Goal: Task Accomplishment & Management: Manage account settings

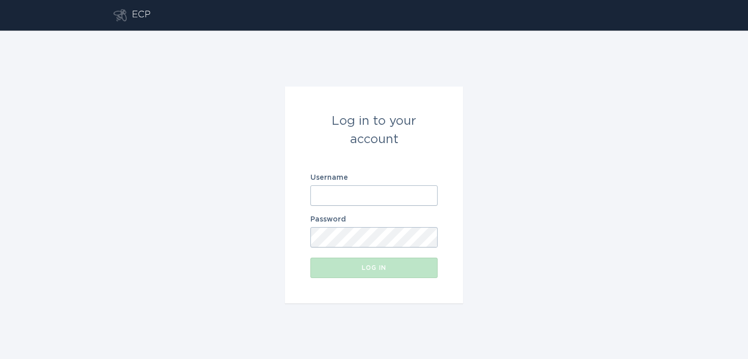
click at [359, 184] on div "Username" at bounding box center [373, 190] width 127 height 32
paste input "[EMAIL_ADDRESS][DOMAIN_NAME]"
click at [357, 188] on input "[EMAIL_ADDRESS][DOMAIN_NAME]" at bounding box center [373, 195] width 127 height 20
type input "[EMAIL_ADDRESS][DOMAIN_NAME]"
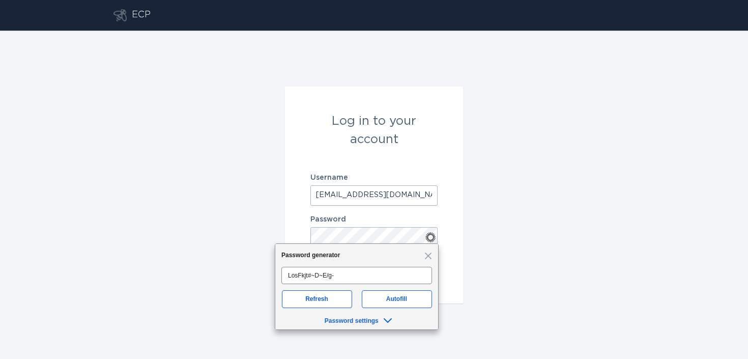
click at [310, 257] on button "Log in" at bounding box center [373, 267] width 127 height 20
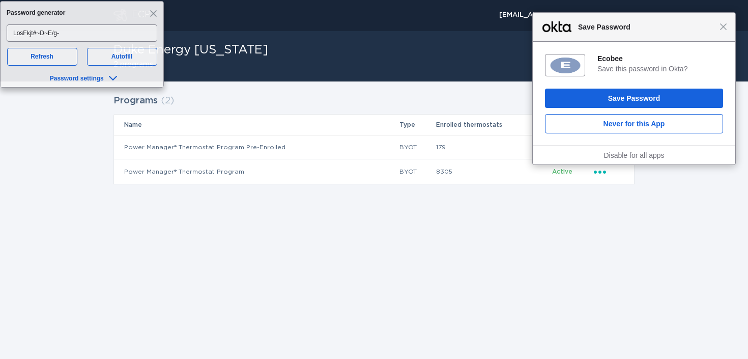
click at [427, 252] on div "ECP [EMAIL_ADDRESS][DOMAIN_NAME] Chevron Duke Energy [US_STATE] 2 programs Crea…" at bounding box center [374, 179] width 748 height 359
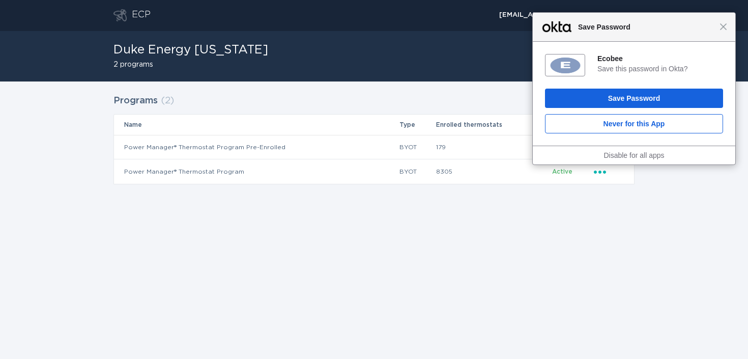
click at [724, 35] on div "Close Save Password" at bounding box center [633, 27] width 202 height 29
click at [721, 29] on span "Close" at bounding box center [723, 27] width 8 height 8
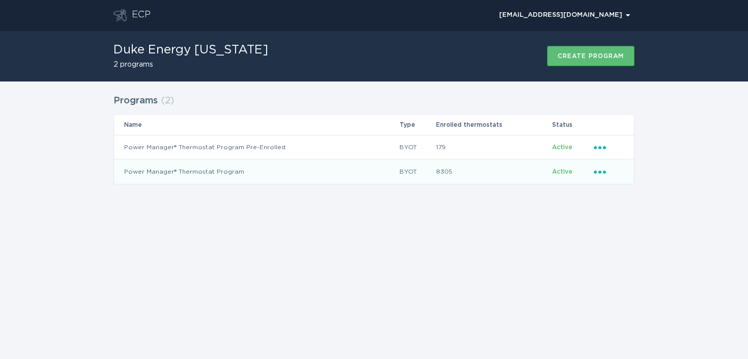
click at [596, 171] on icon "Popover menu" at bounding box center [600, 171] width 12 height 3
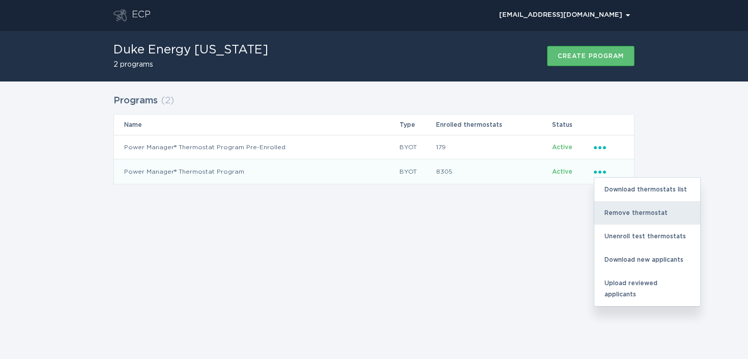
click at [613, 202] on div "Remove thermostat" at bounding box center [647, 212] width 106 height 23
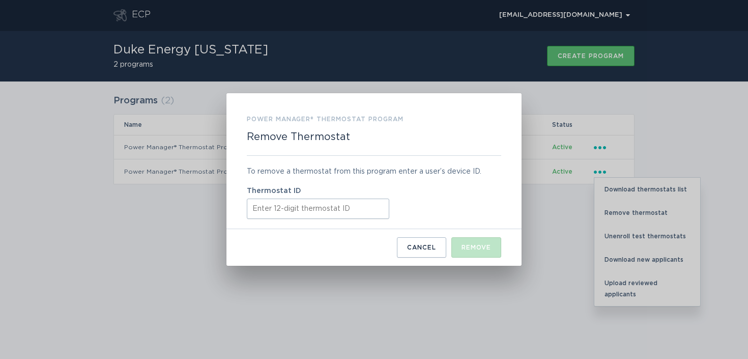
click at [380, 192] on label "Thermostat ID" at bounding box center [374, 190] width 254 height 7
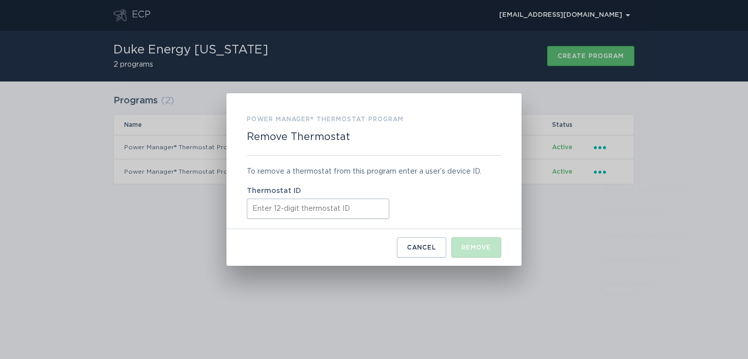
paste input "521722091863"
click at [378, 211] on input "Thermostat ID" at bounding box center [318, 208] width 142 height 20
type input "521722091863"
click at [457, 247] on button "Remove" at bounding box center [476, 247] width 50 height 20
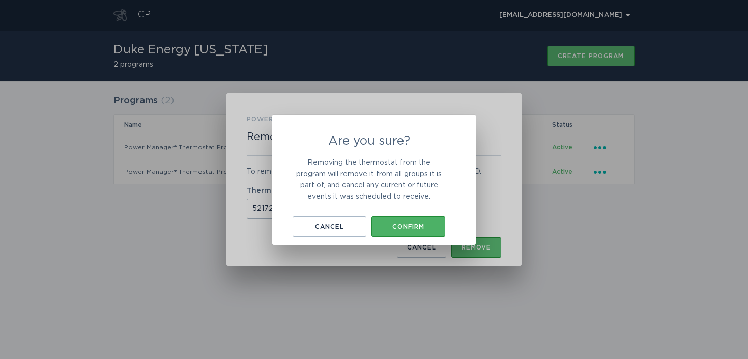
click at [422, 219] on button "Confirm" at bounding box center [408, 226] width 74 height 20
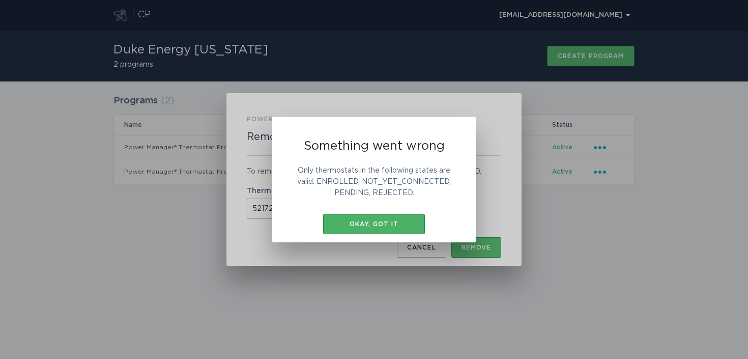
click at [413, 224] on div "Okay, got it" at bounding box center [374, 224] width 92 height 6
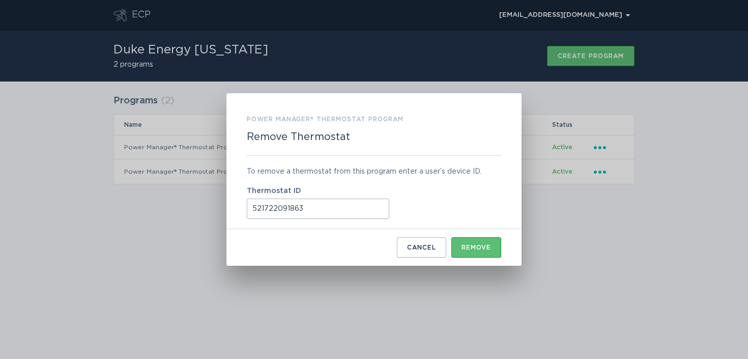
click at [582, 168] on div "Power Manager® Thermostat Program Remove Thermostat To remove a thermostat from…" at bounding box center [374, 179] width 748 height 359
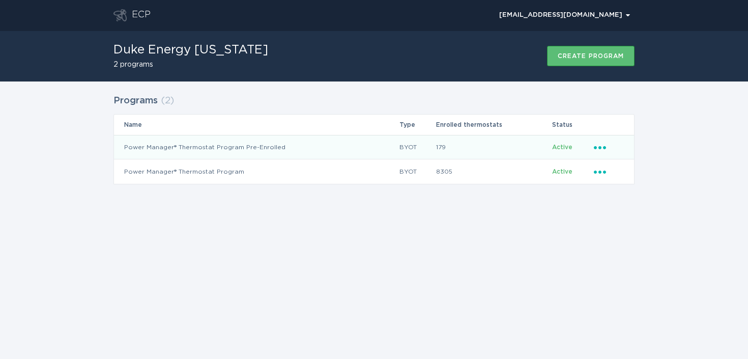
click at [599, 146] on icon "Popover menu" at bounding box center [600, 147] width 12 height 3
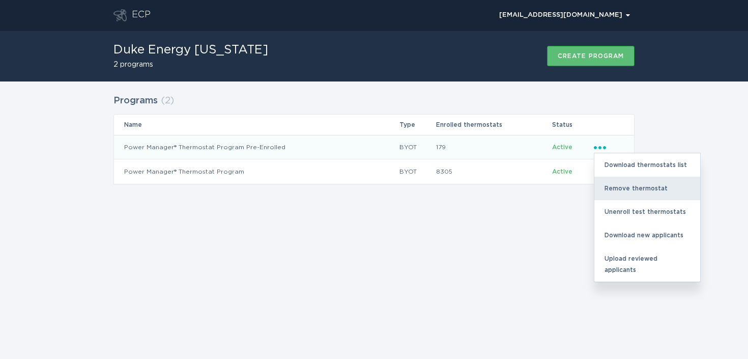
click at [632, 181] on div "Remove thermostat" at bounding box center [647, 187] width 106 height 23
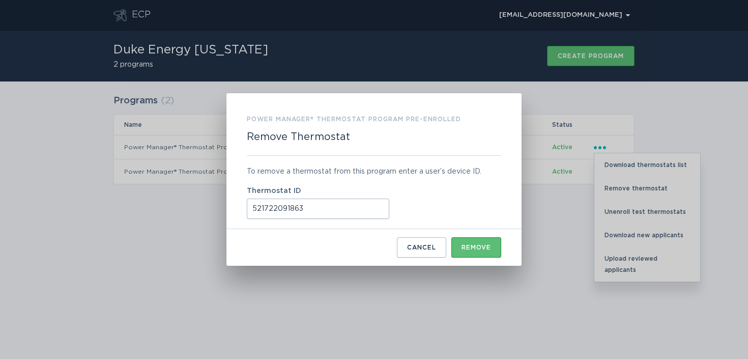
click at [371, 210] on input "521722091863" at bounding box center [318, 208] width 142 height 20
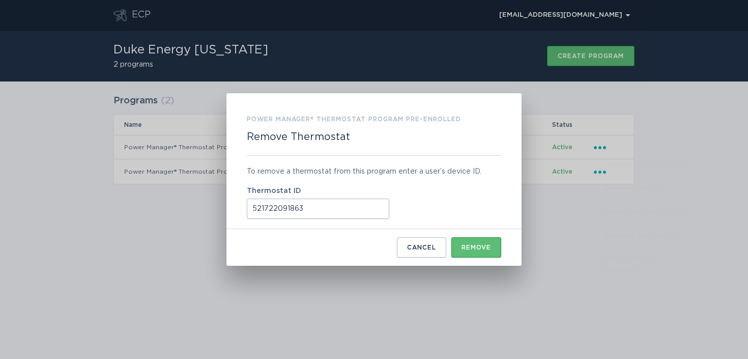
click at [371, 210] on input "521722091863" at bounding box center [318, 208] width 142 height 20
click at [467, 238] on button "Remove" at bounding box center [476, 247] width 50 height 20
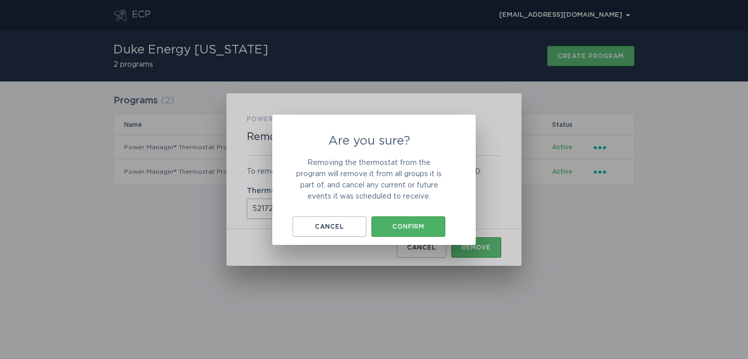
click at [416, 221] on button "Confirm" at bounding box center [408, 226] width 74 height 20
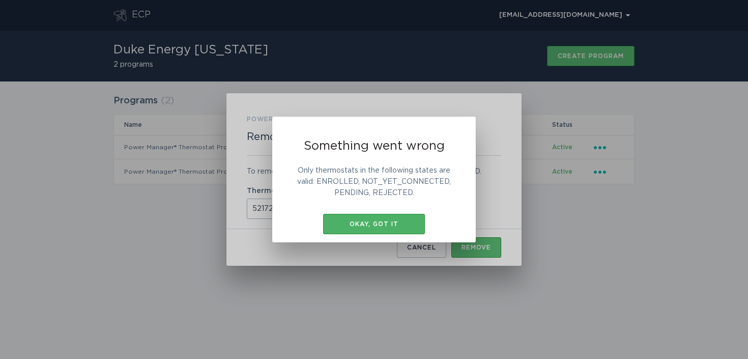
click at [405, 221] on div "Okay, got it" at bounding box center [374, 224] width 92 height 6
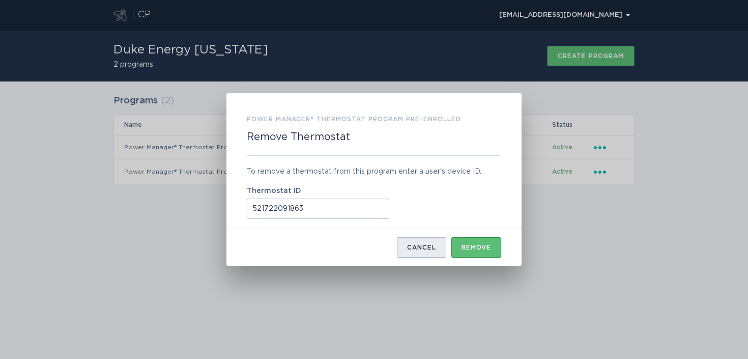
click at [418, 246] on div "Cancel" at bounding box center [421, 247] width 29 height 6
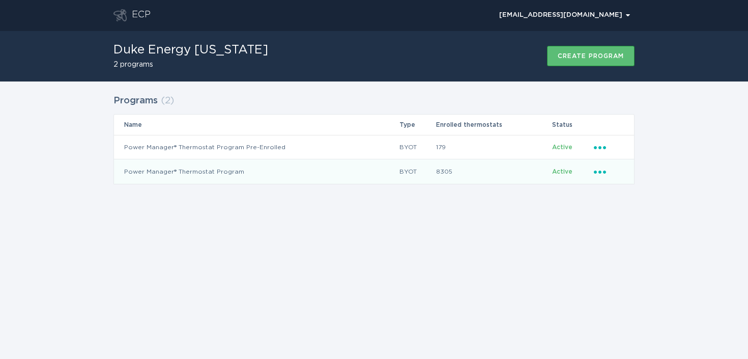
click at [604, 174] on div "Ellipsis" at bounding box center [609, 171] width 30 height 11
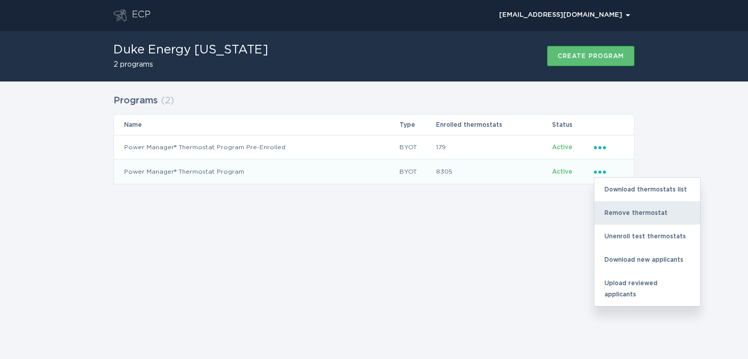
click at [605, 210] on div "Remove thermostat" at bounding box center [647, 212] width 106 height 23
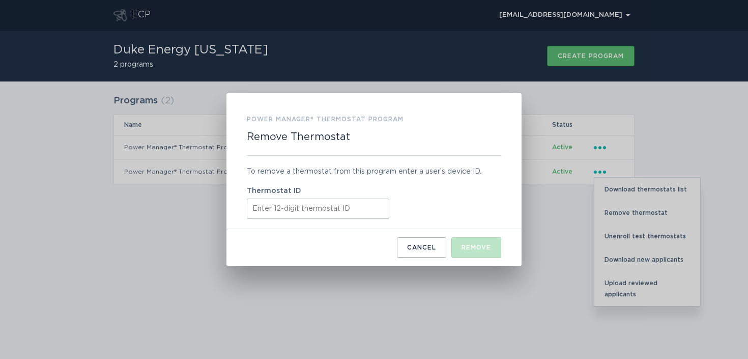
click at [388, 217] on input "Thermostat ID" at bounding box center [318, 208] width 142 height 20
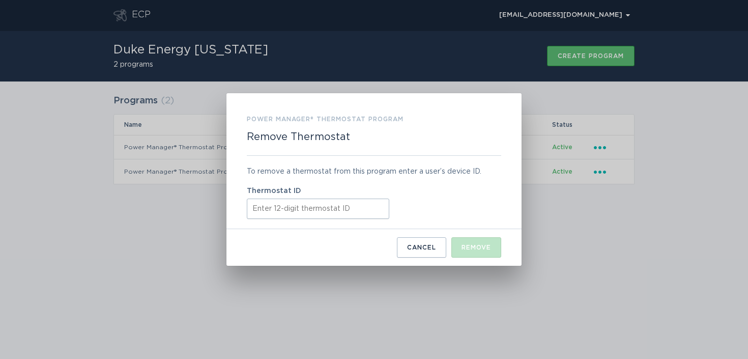
paste input "521722091863"
type input "521722091863"
click at [465, 243] on button "Remove" at bounding box center [476, 247] width 50 height 20
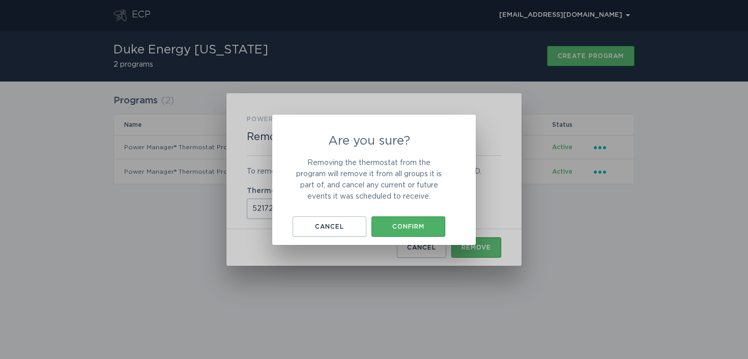
click at [435, 233] on button "Confirm" at bounding box center [408, 226] width 74 height 20
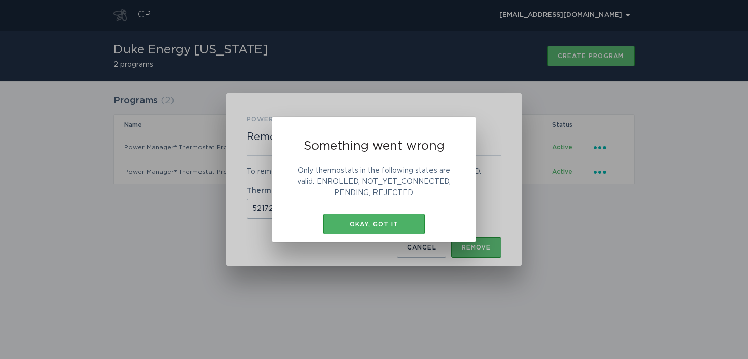
click at [406, 221] on div "Okay, got it" at bounding box center [374, 224] width 92 height 6
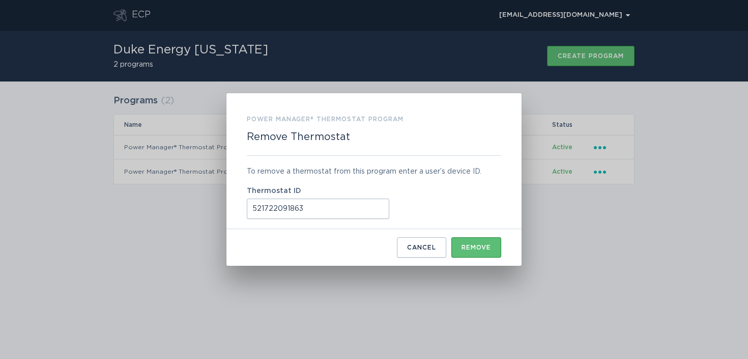
click at [538, 243] on div "Power Manager® Thermostat Program Remove Thermostat To remove a thermostat from…" at bounding box center [374, 179] width 748 height 359
